Goal: Task Accomplishment & Management: Use online tool/utility

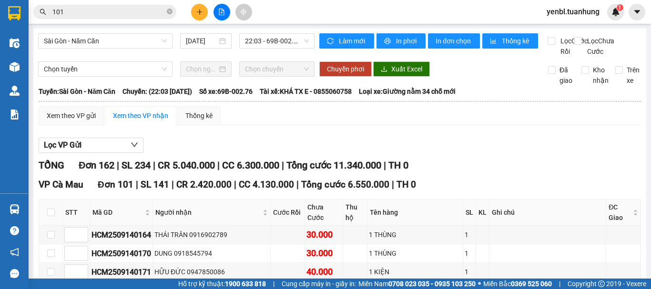
scroll to position [2670, 0]
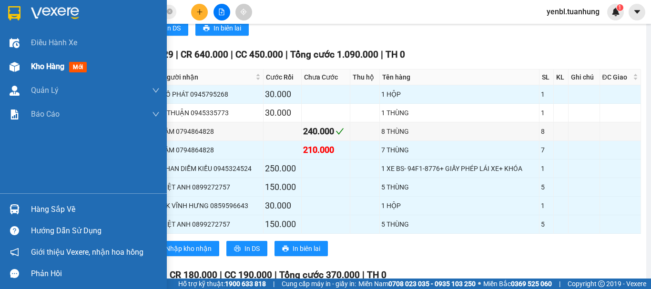
click at [36, 70] on span "Kho hàng" at bounding box center [47, 66] width 33 height 9
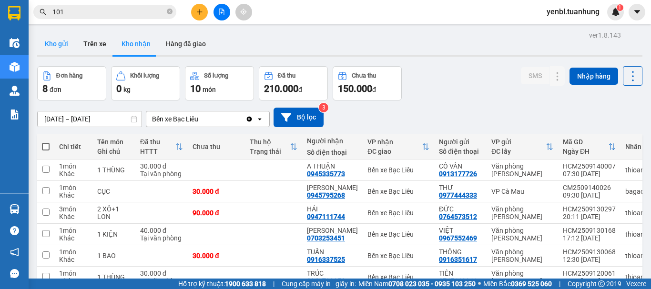
click at [48, 46] on button "Kho gửi" at bounding box center [56, 43] width 39 height 23
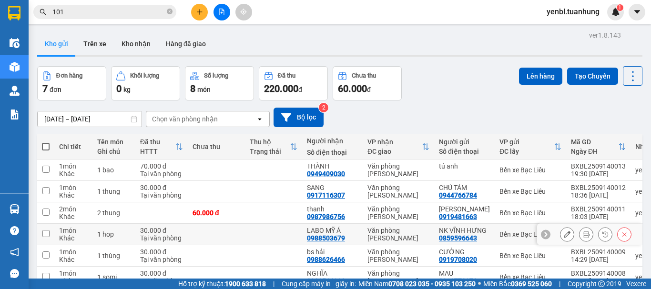
scroll to position [89, 0]
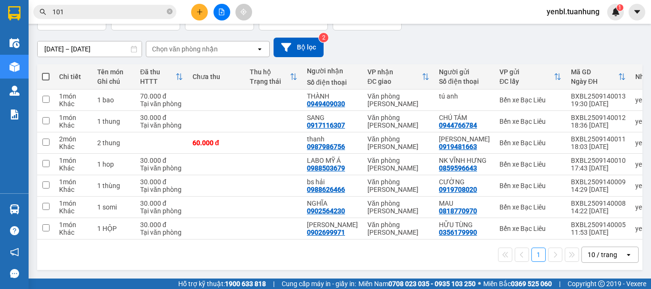
click at [48, 73] on span at bounding box center [46, 77] width 8 height 8
click at [46, 72] on input "checkbox" at bounding box center [46, 72] width 0 height 0
checkbox input "true"
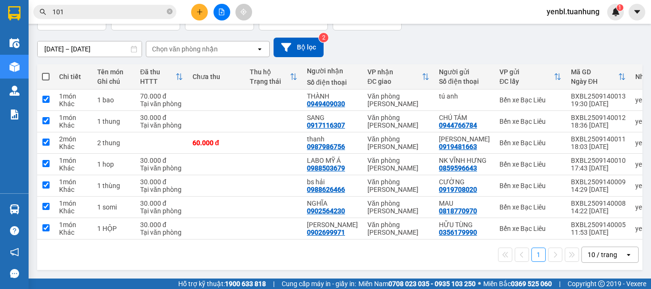
checkbox input "true"
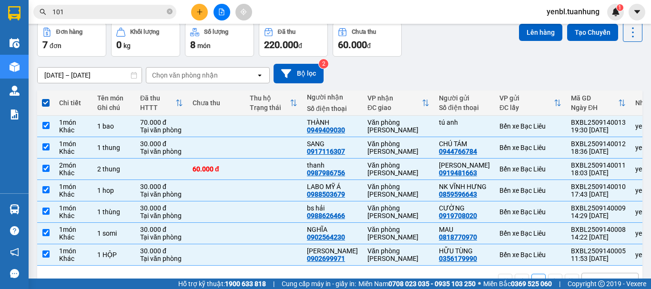
scroll to position [0, 0]
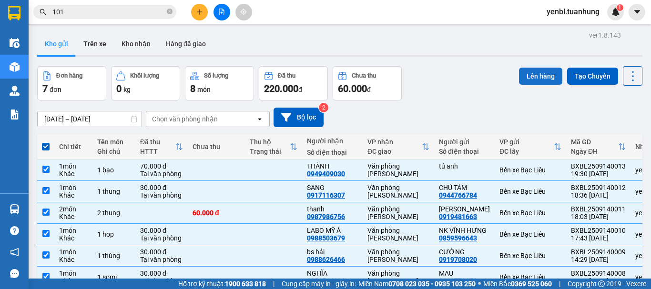
click at [533, 74] on button "Lên hàng" at bounding box center [540, 76] width 43 height 17
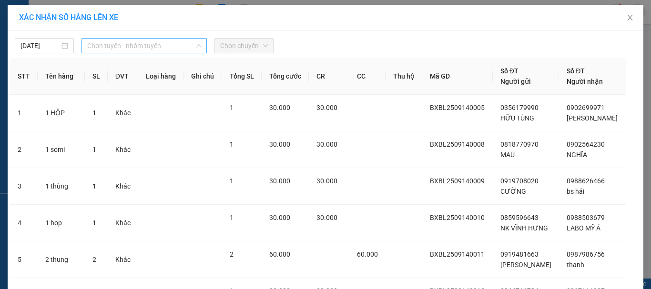
click at [128, 49] on span "Chọn tuyến - nhóm tuyến" at bounding box center [144, 46] width 114 height 14
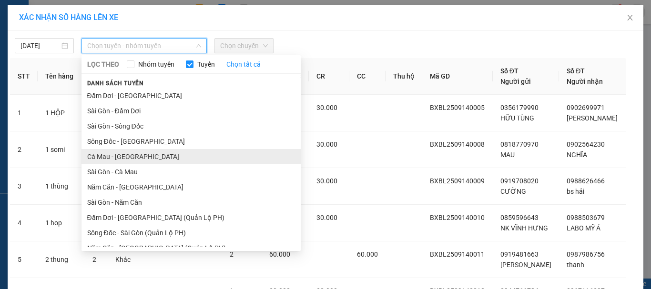
click at [113, 160] on li "Cà Mau - [GEOGRAPHIC_DATA]" at bounding box center [191, 156] width 219 height 15
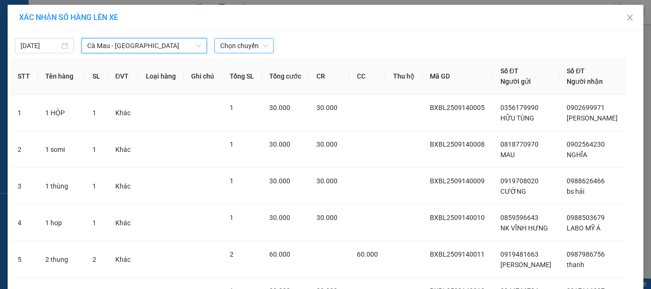
click at [230, 50] on span "Chọn chuyến" at bounding box center [244, 46] width 48 height 14
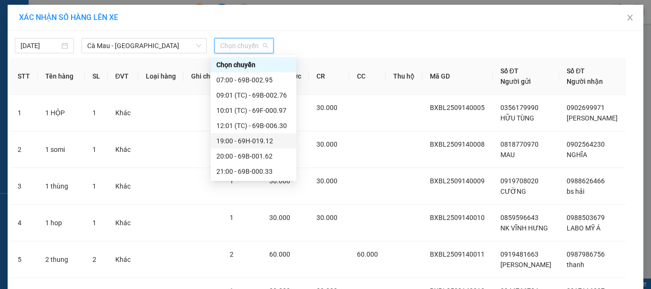
click at [266, 138] on div "19:00 - 69H-019.12" at bounding box center [253, 141] width 74 height 10
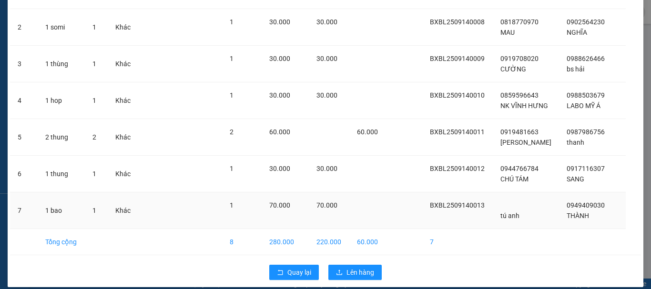
scroll to position [138, 0]
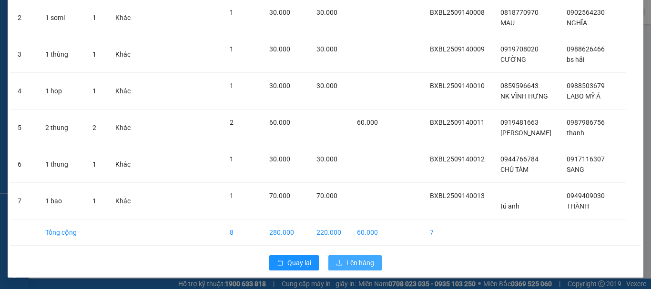
click at [360, 268] on button "Lên hàng" at bounding box center [354, 263] width 53 height 15
